Goal: Transaction & Acquisition: Purchase product/service

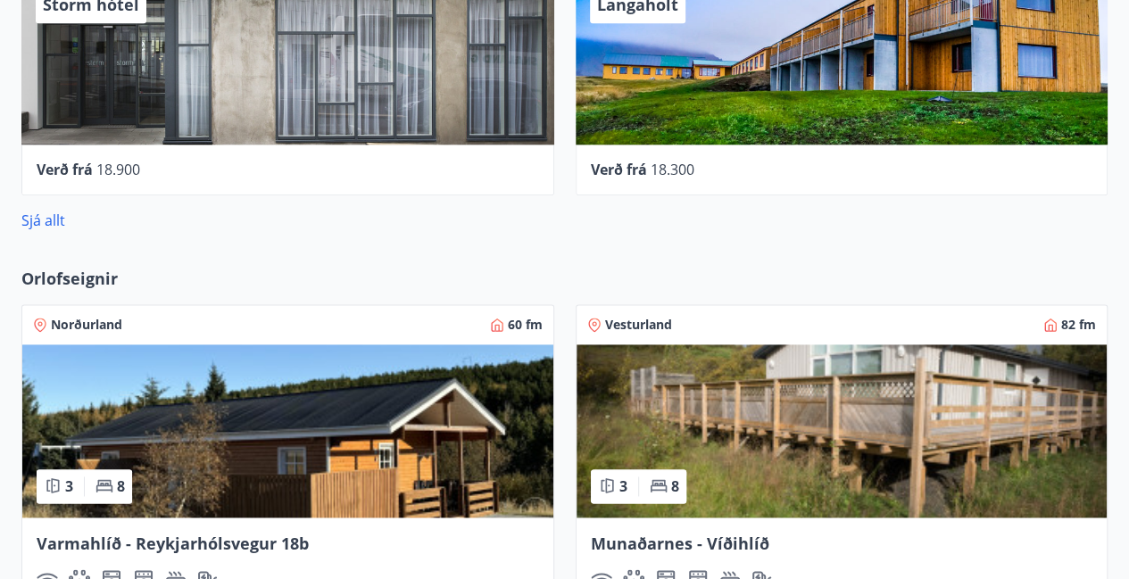
scroll to position [1030, 0]
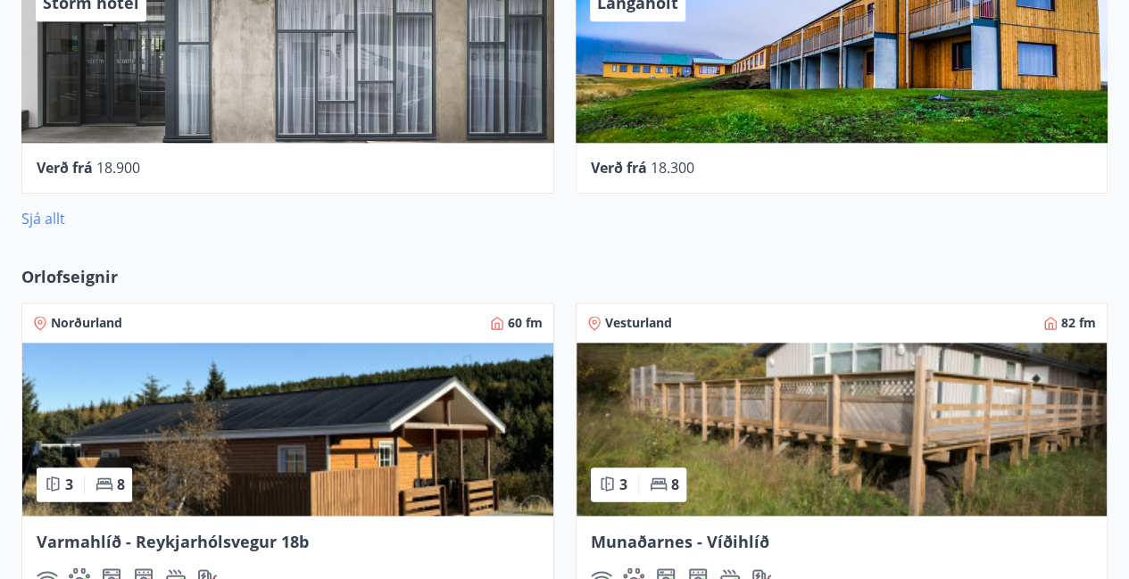
click at [39, 217] on link "Sjá allt" at bounding box center [43, 219] width 44 height 20
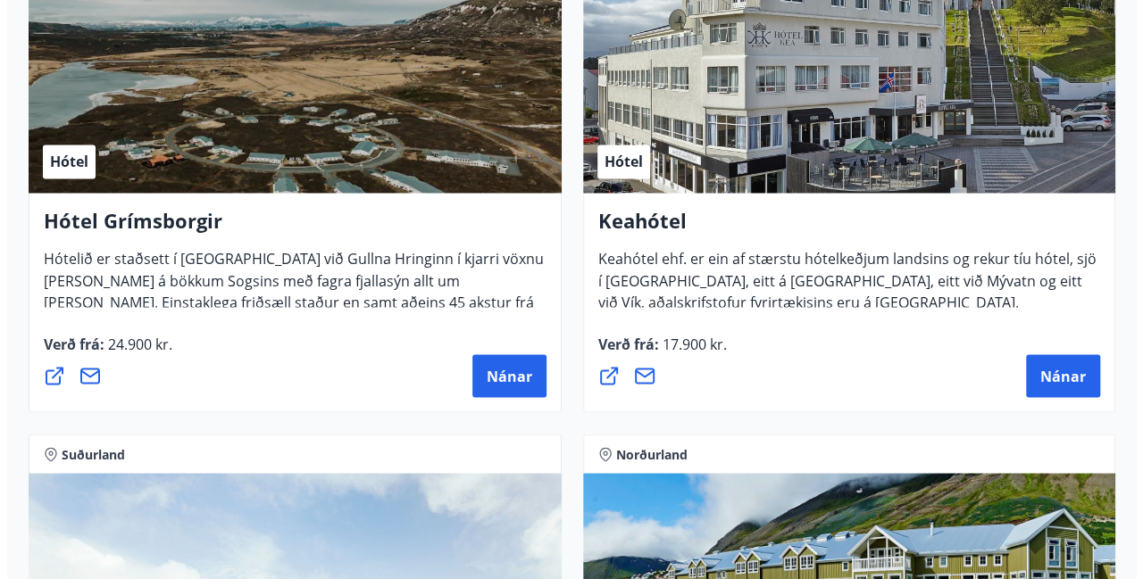
scroll to position [1415, 0]
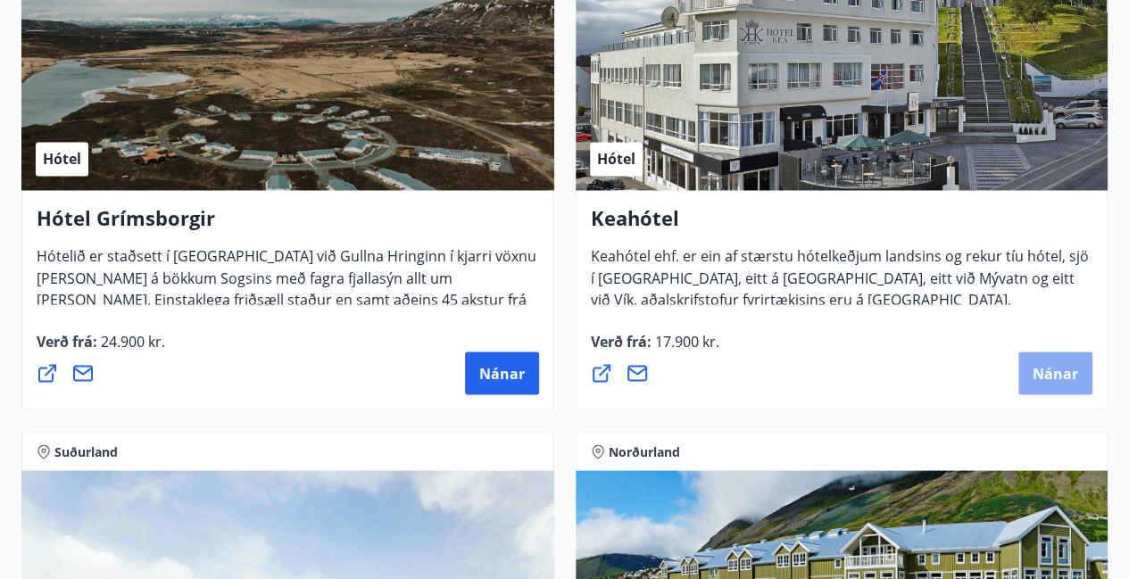
click at [1059, 370] on span "Nánar" at bounding box center [1056, 373] width 46 height 20
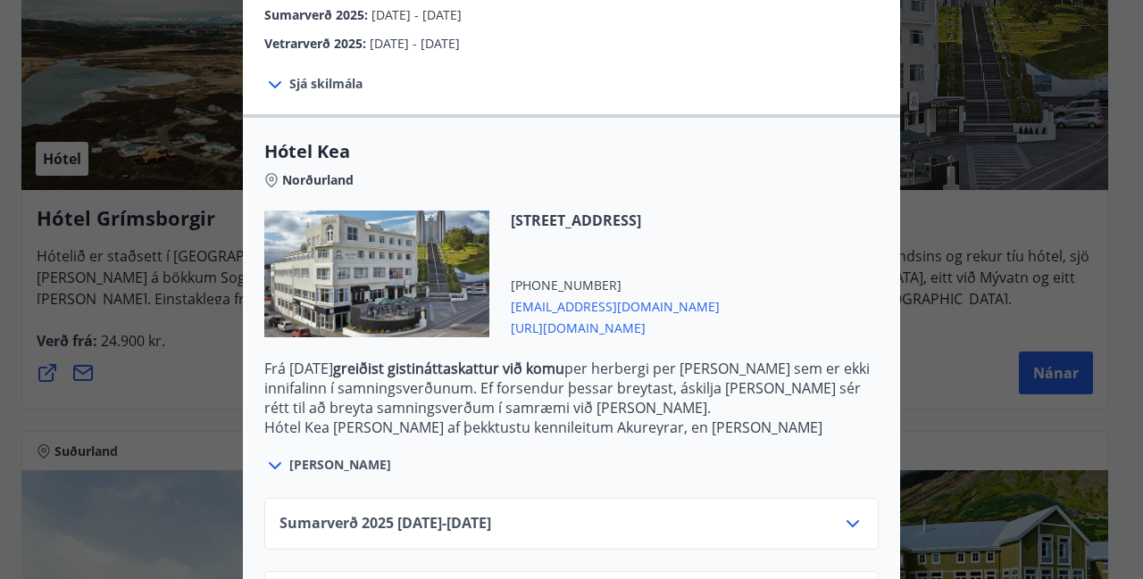
scroll to position [437, 0]
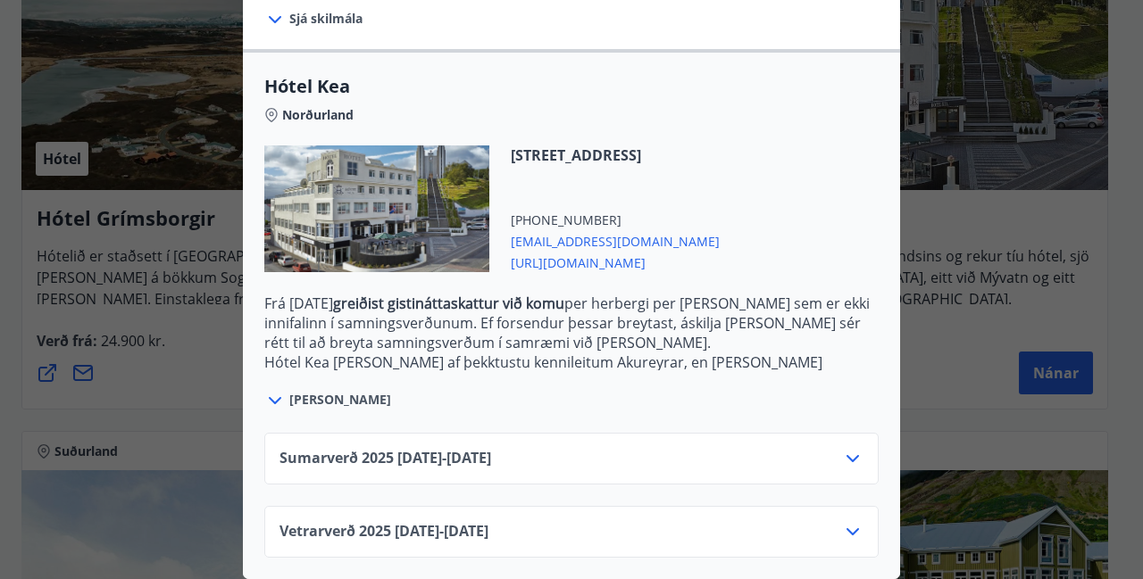
click at [848, 455] on icon at bounding box center [852, 458] width 12 height 7
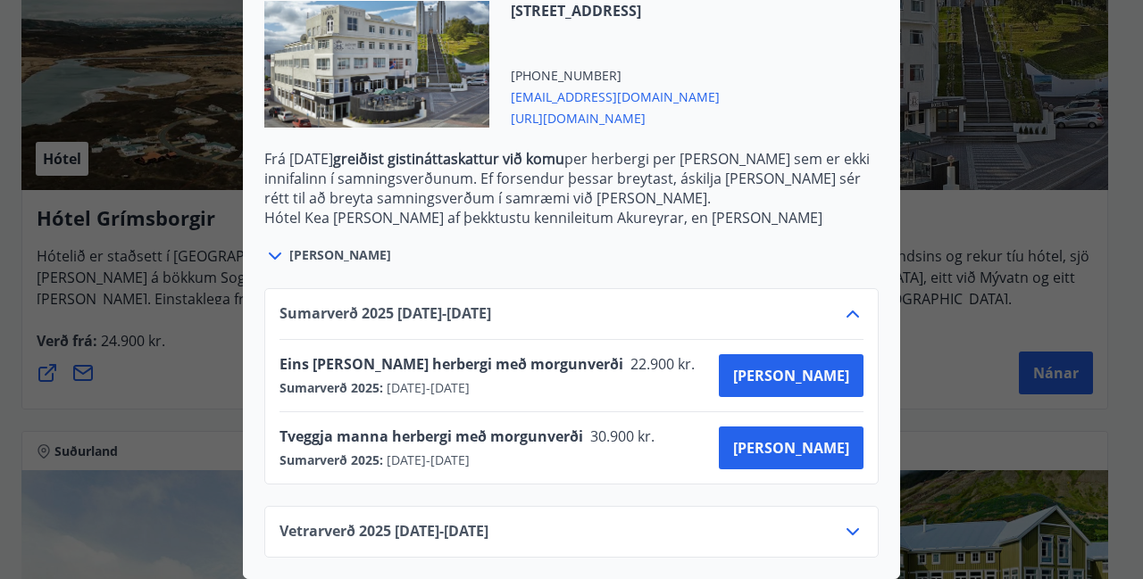
scroll to position [582, 0]
click at [827, 366] on span "[PERSON_NAME]" at bounding box center [791, 376] width 116 height 20
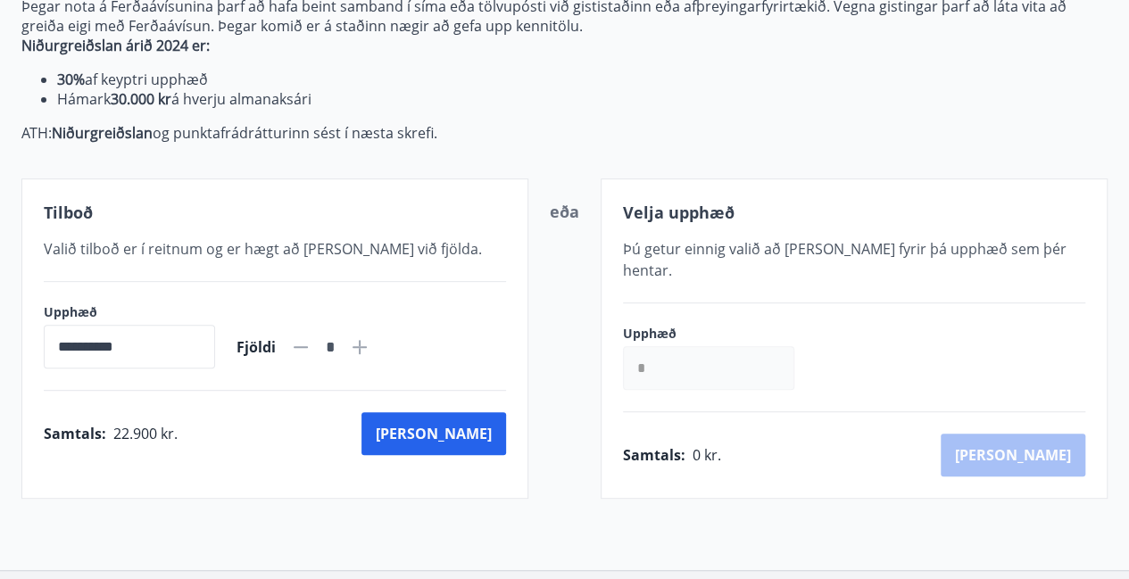
scroll to position [253, 0]
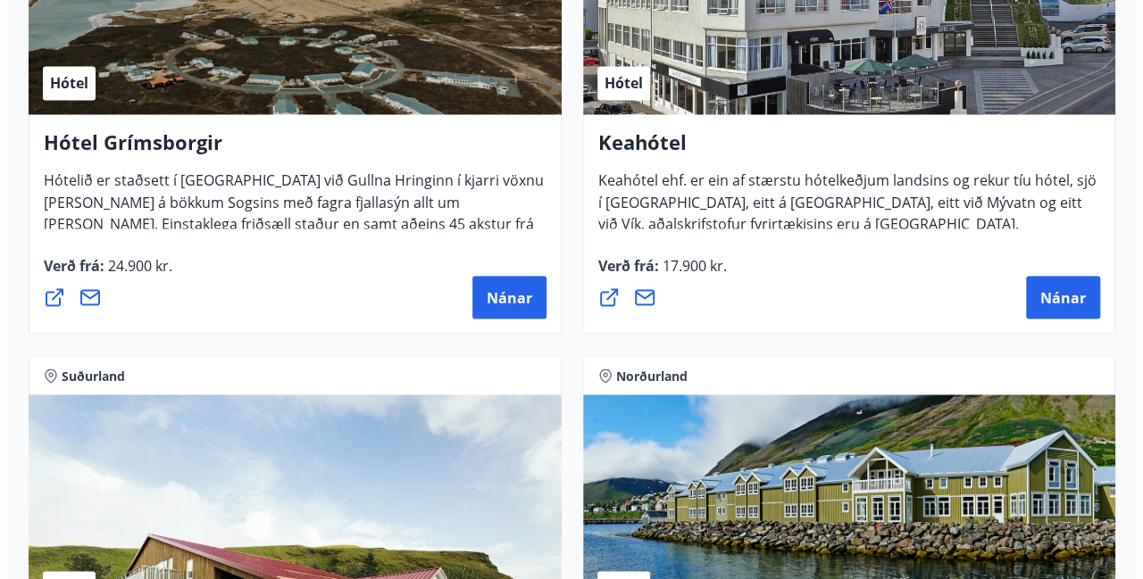
scroll to position [1495, 0]
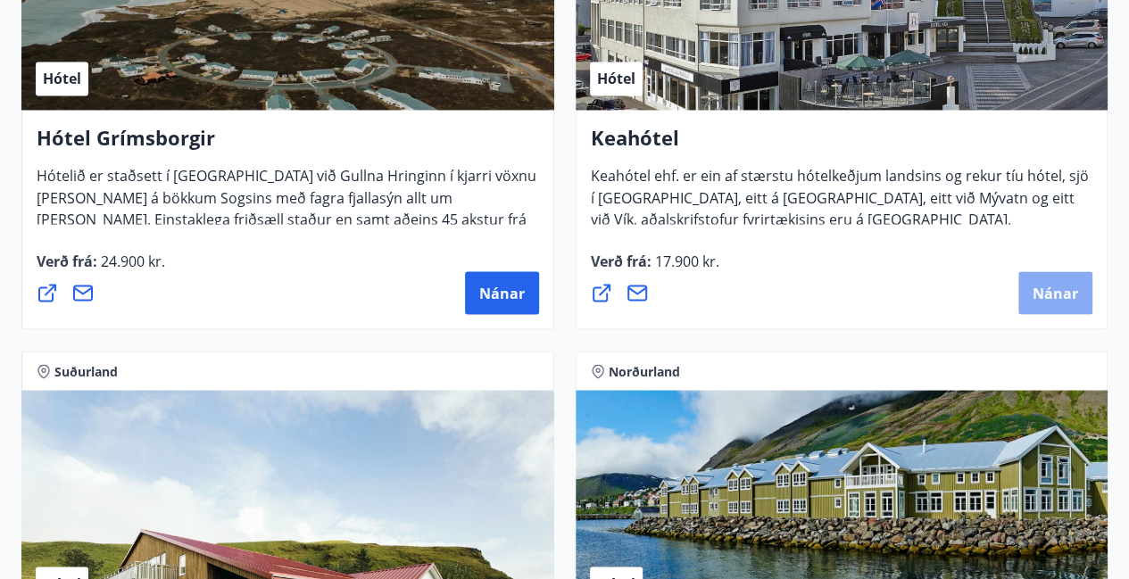
click at [1083, 293] on button "Nánar" at bounding box center [1055, 292] width 74 height 43
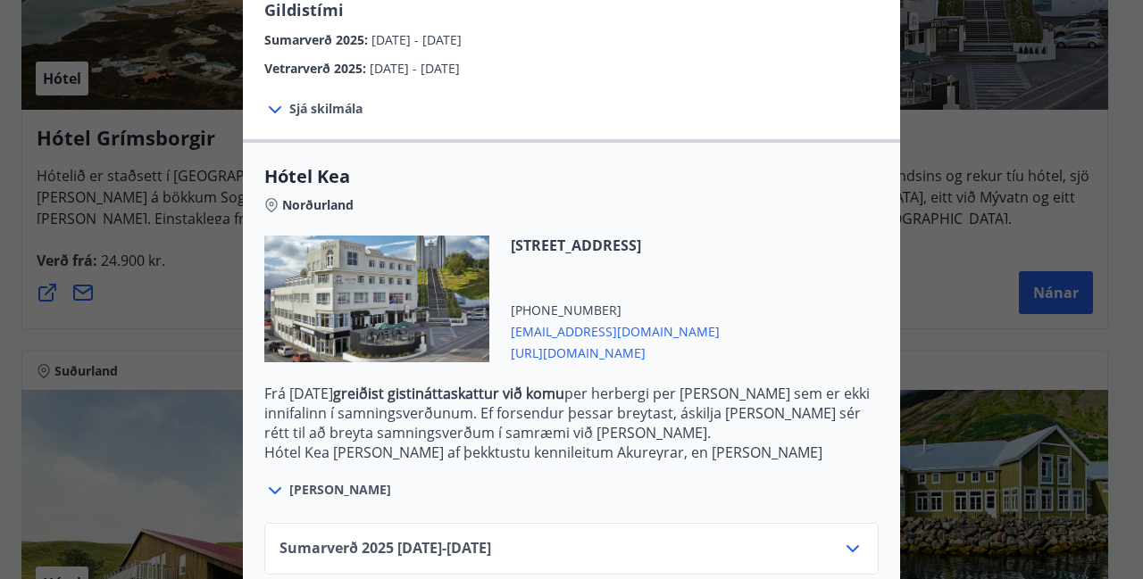
scroll to position [437, 0]
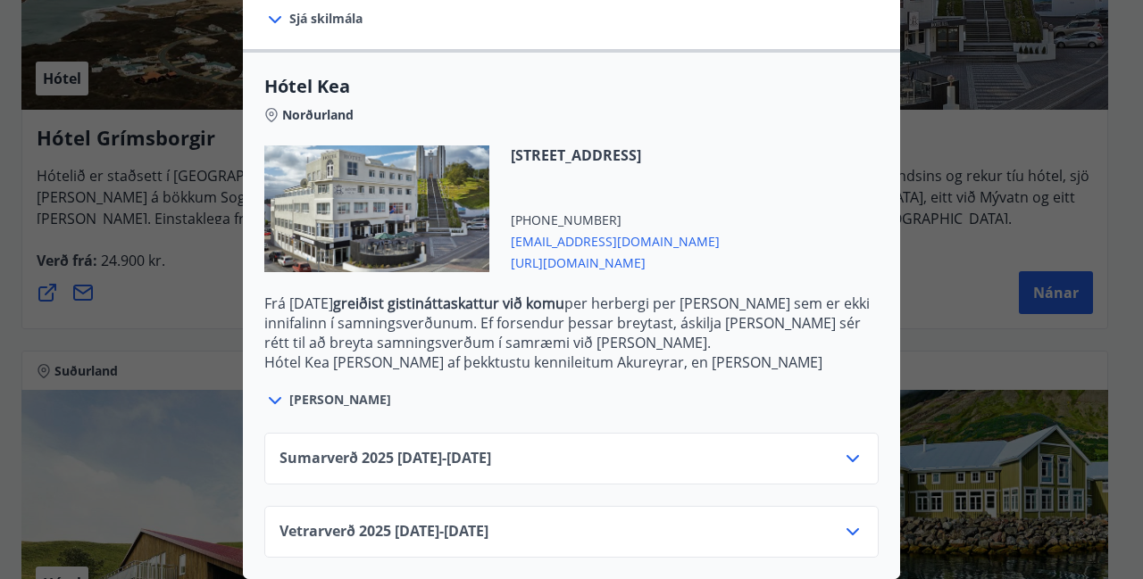
click at [849, 453] on icon at bounding box center [852, 458] width 21 height 21
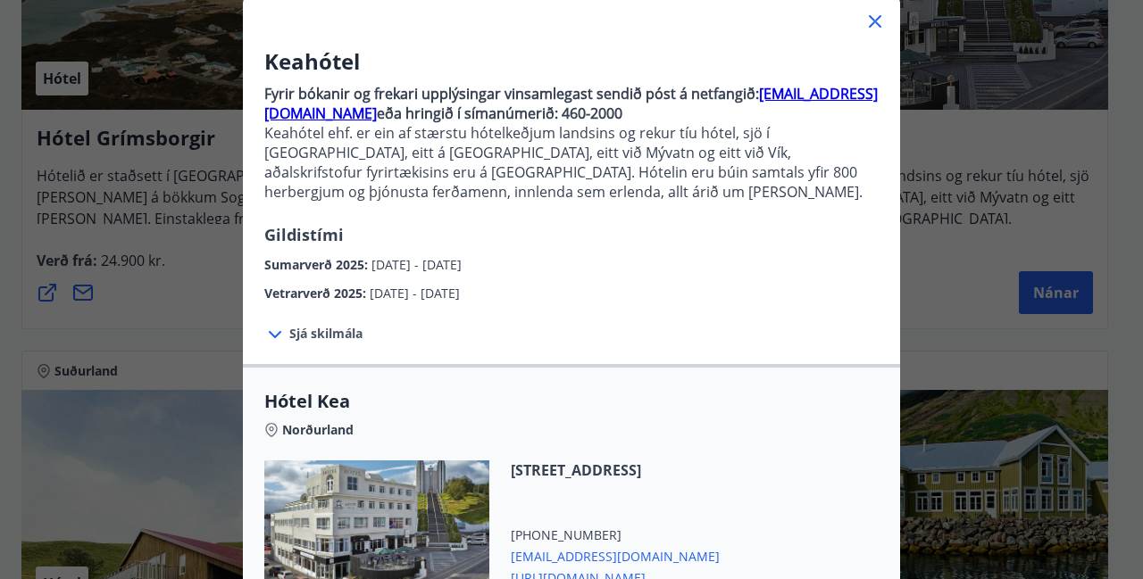
scroll to position [110, 0]
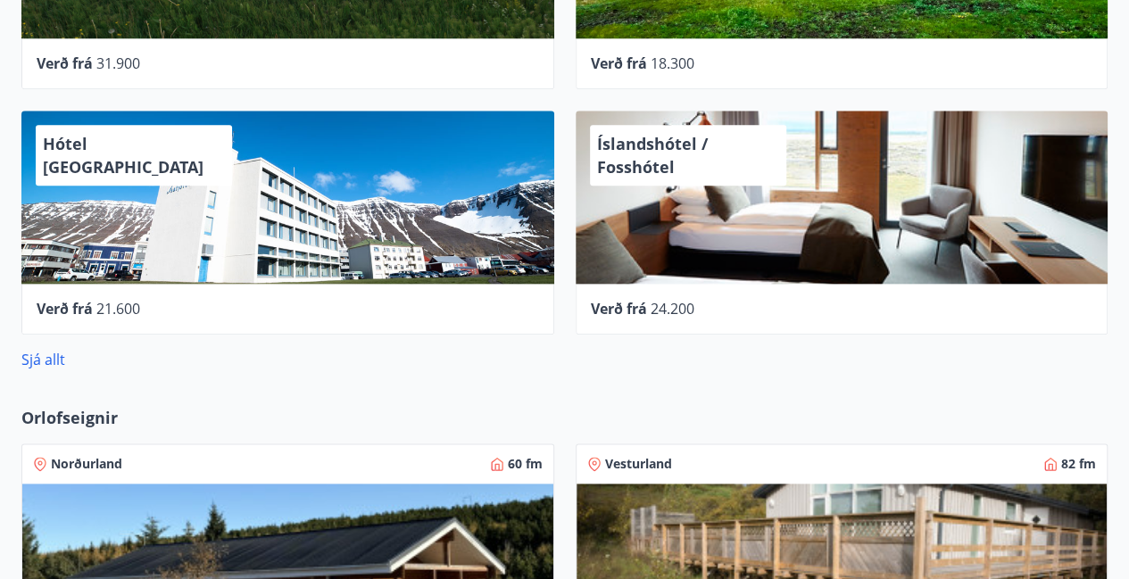
scroll to position [889, 0]
click at [47, 363] on link "Sjá allt" at bounding box center [43, 360] width 44 height 20
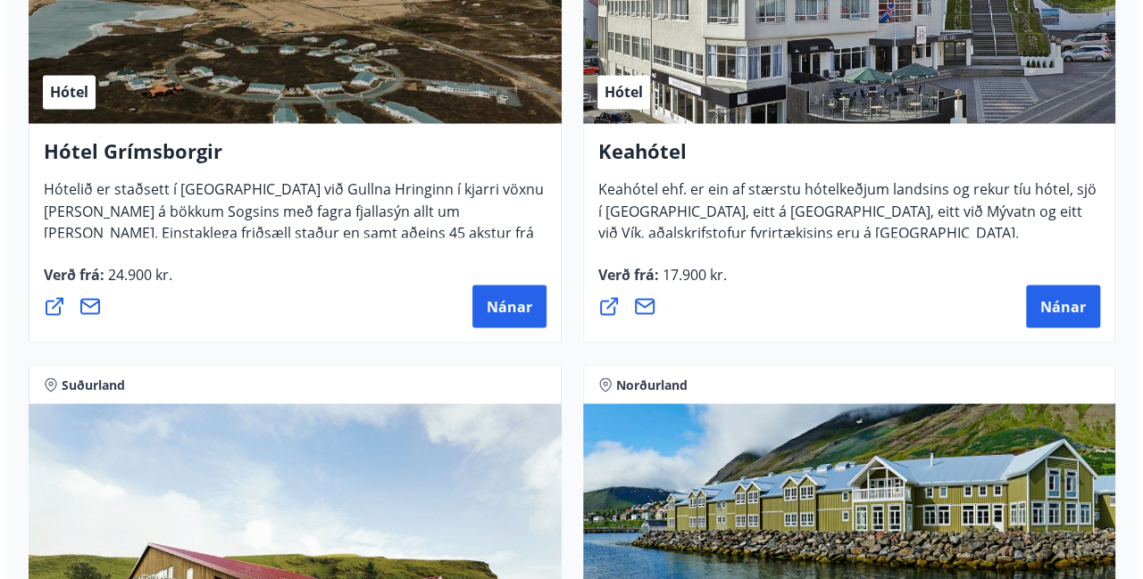
scroll to position [1491, 0]
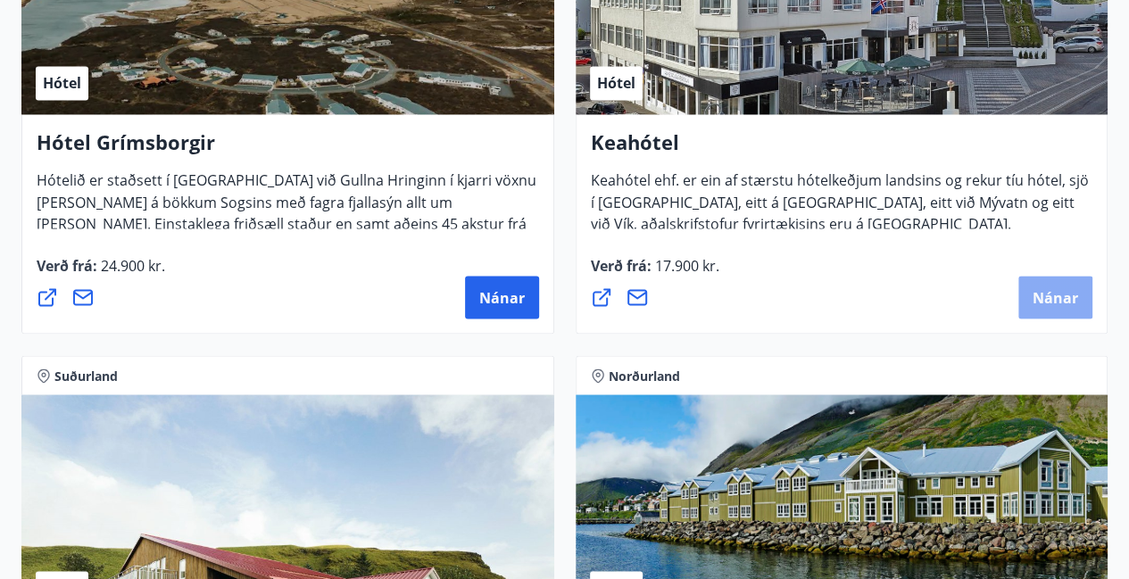
click at [1057, 306] on button "Nánar" at bounding box center [1055, 297] width 74 height 43
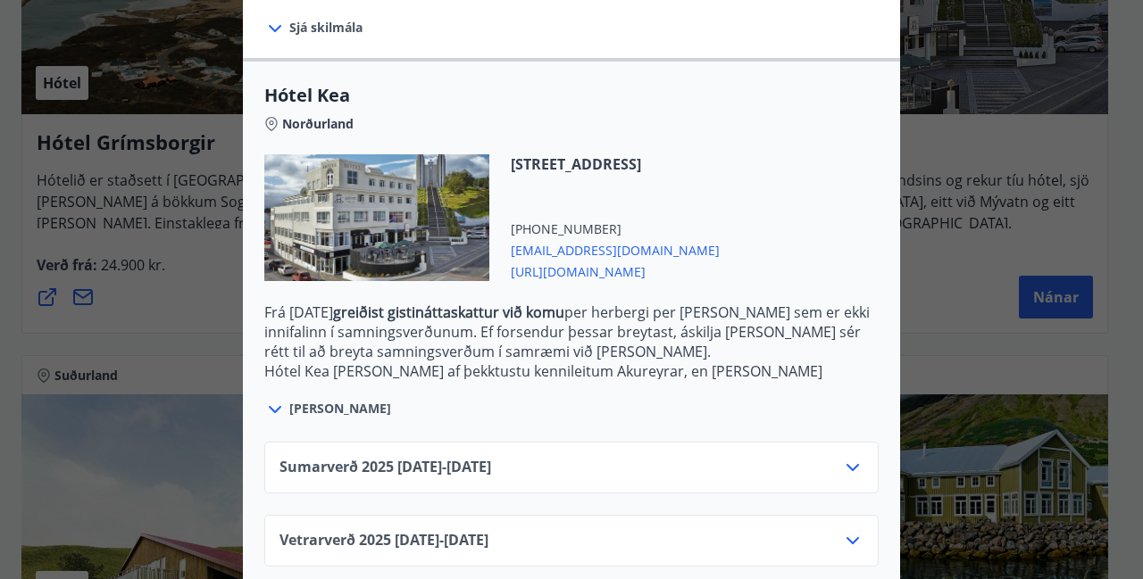
scroll to position [437, 0]
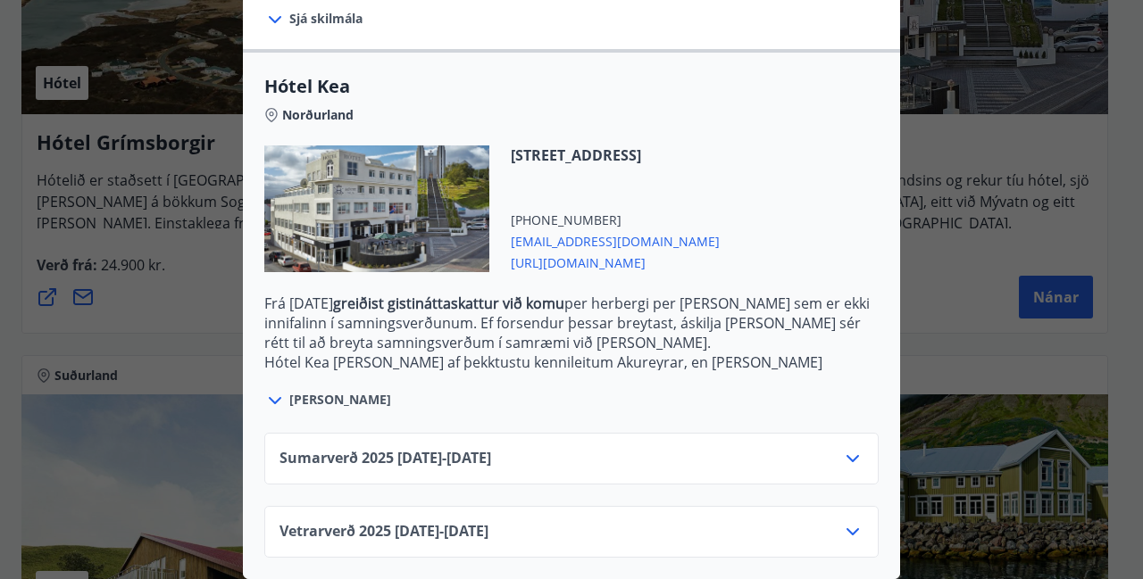
click at [846, 451] on icon at bounding box center [852, 458] width 21 height 21
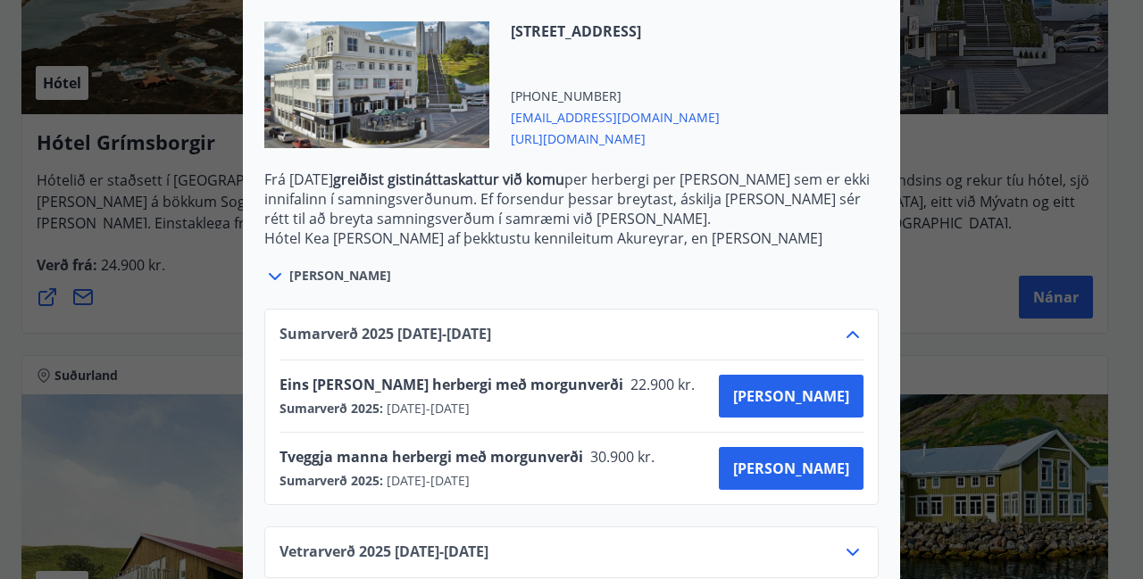
scroll to position [568, 0]
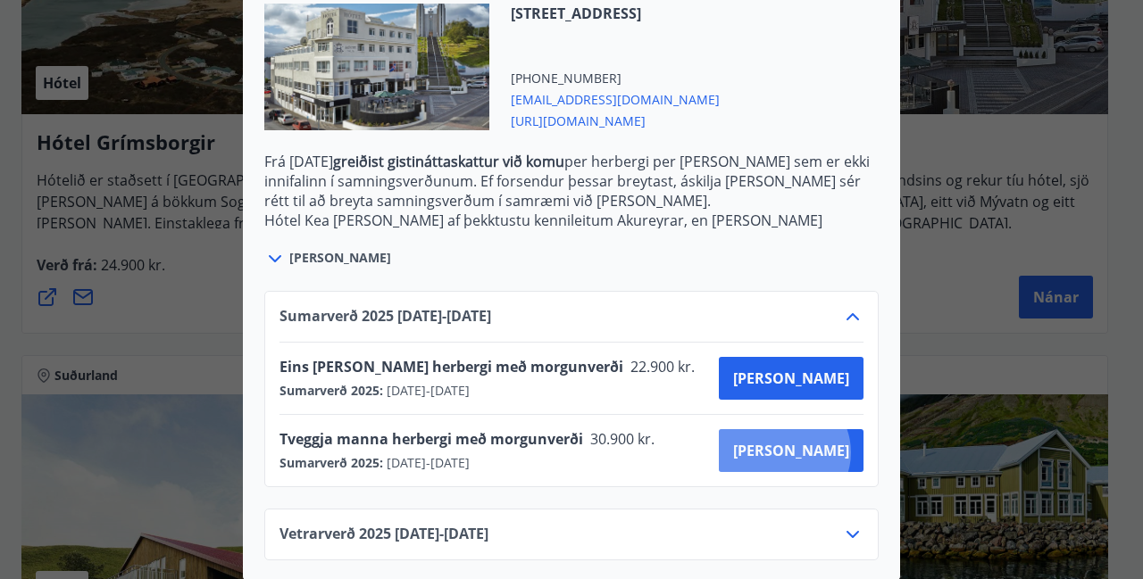
click at [846, 451] on button "[PERSON_NAME]" at bounding box center [791, 450] width 145 height 43
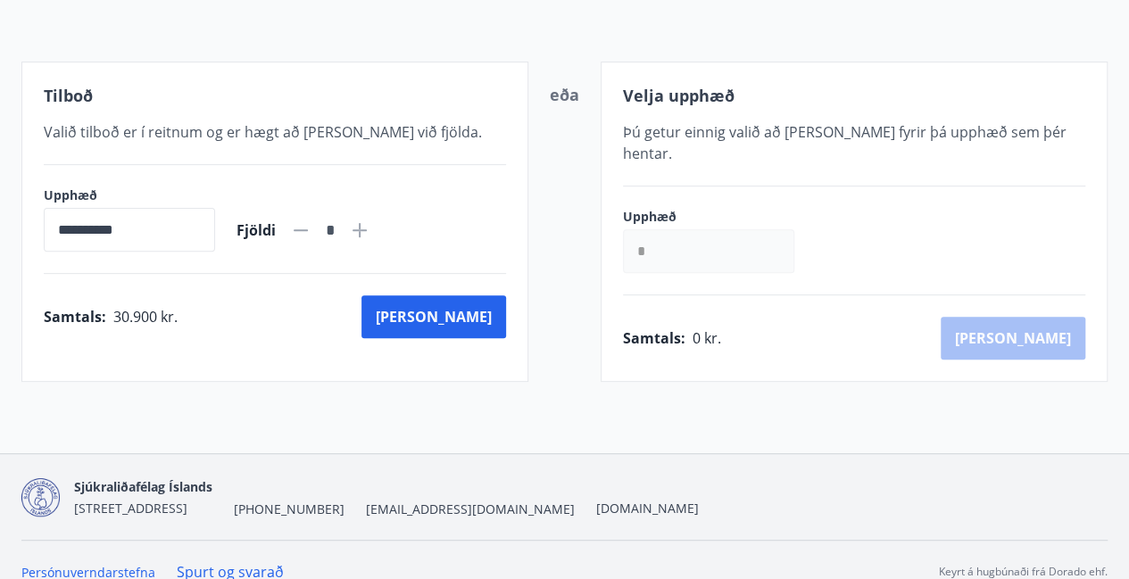
scroll to position [404, 0]
click at [370, 229] on icon at bounding box center [359, 230] width 21 height 21
type input "*"
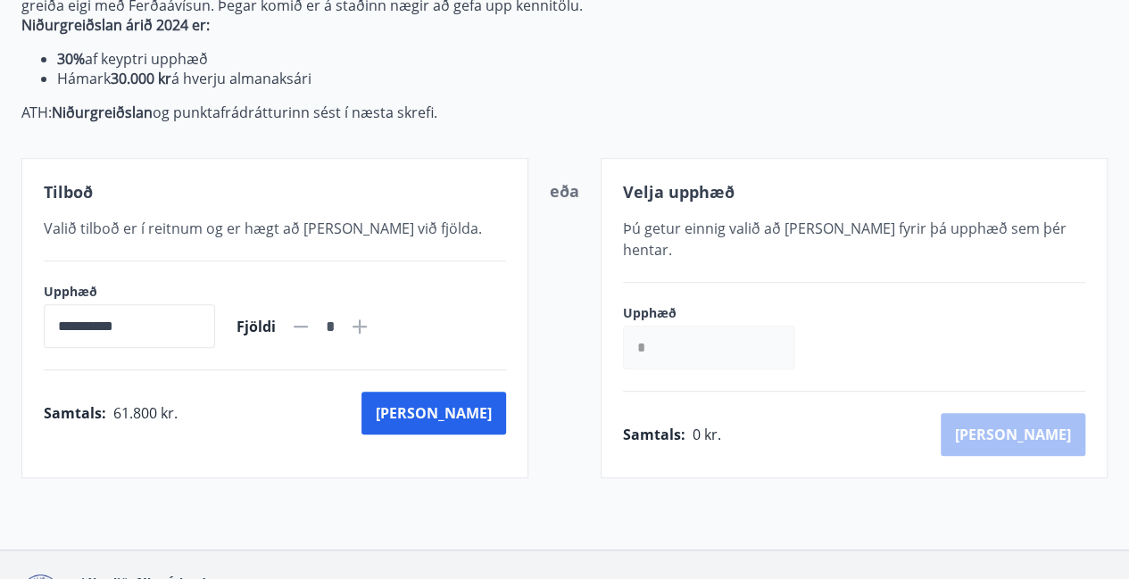
scroll to position [305, 0]
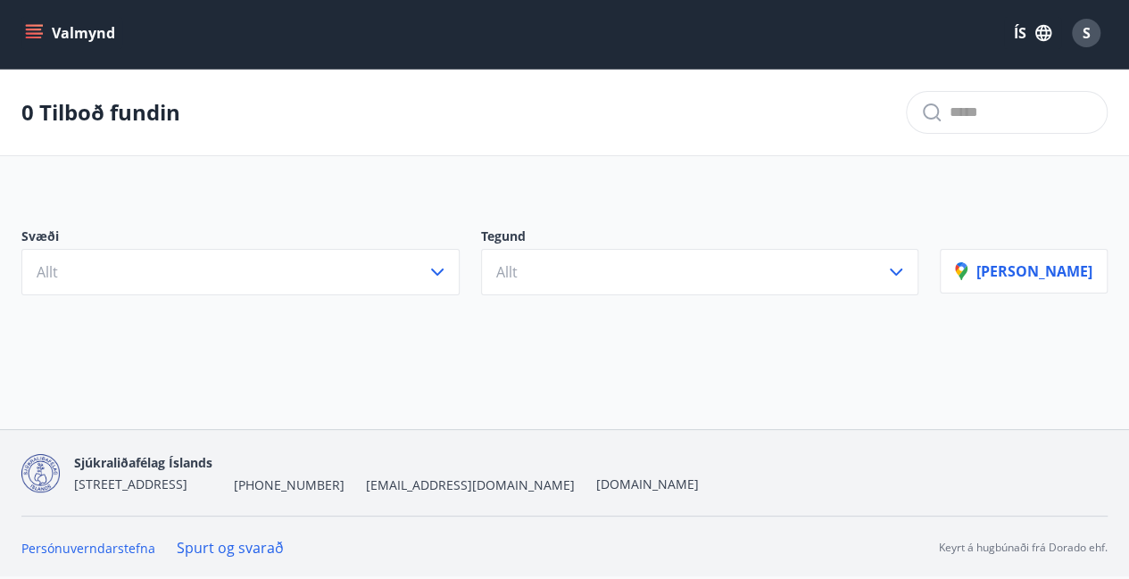
scroll to position [2, 0]
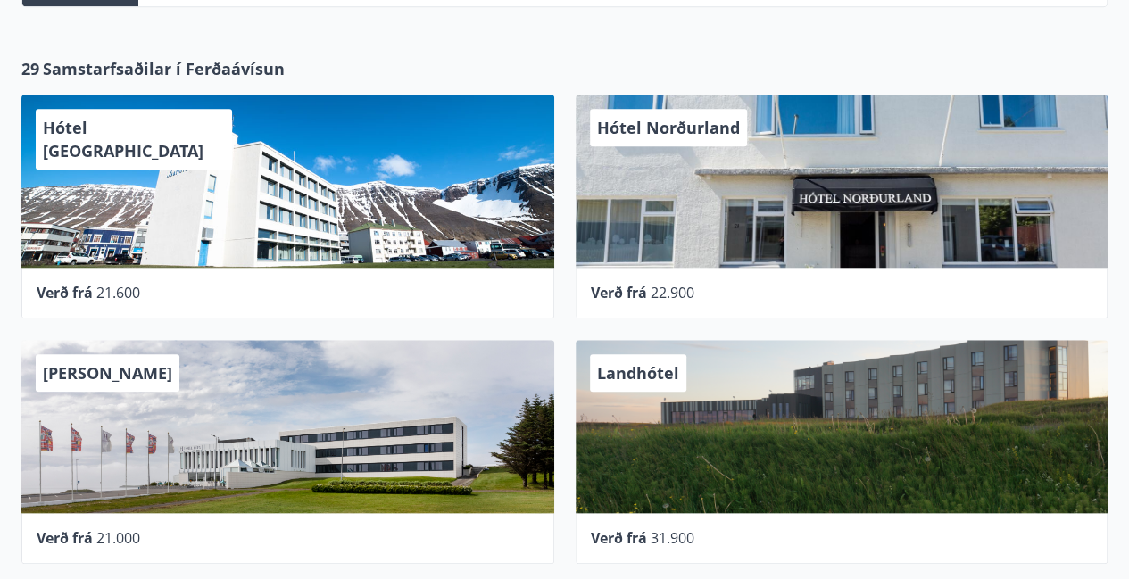
scroll to position [659, 0]
